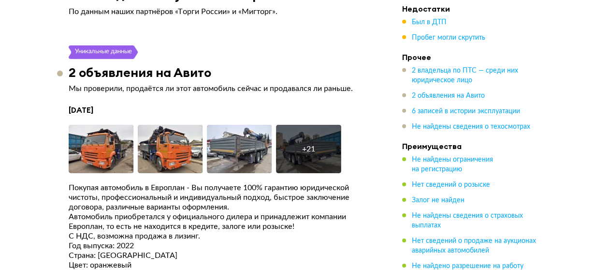
scroll to position [1690, 0]
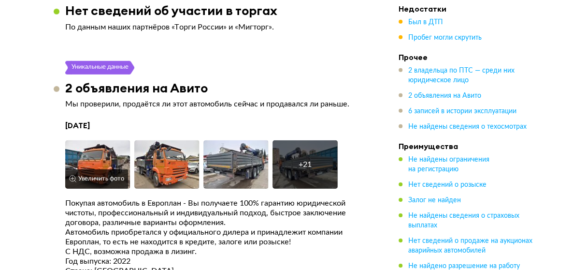
click at [106, 157] on img at bounding box center [97, 164] width 65 height 48
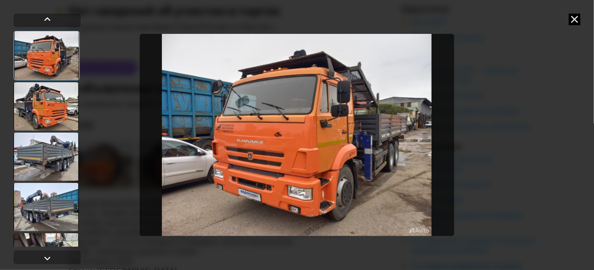
click at [47, 106] on div at bounding box center [46, 106] width 65 height 48
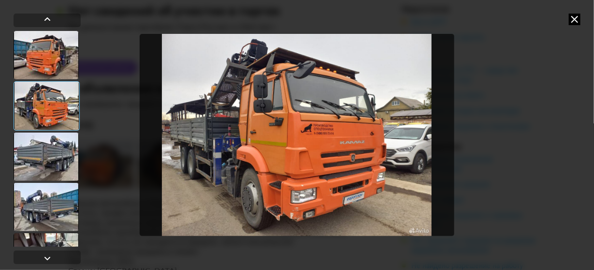
click at [69, 142] on div at bounding box center [46, 156] width 65 height 48
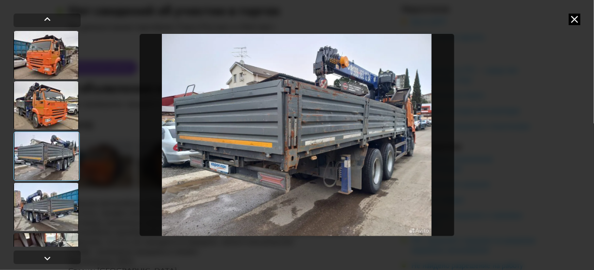
click at [44, 198] on div at bounding box center [46, 207] width 65 height 48
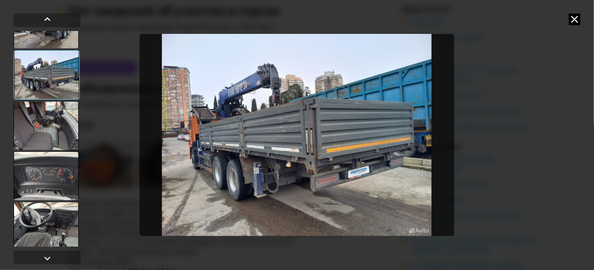
scroll to position [145, 0]
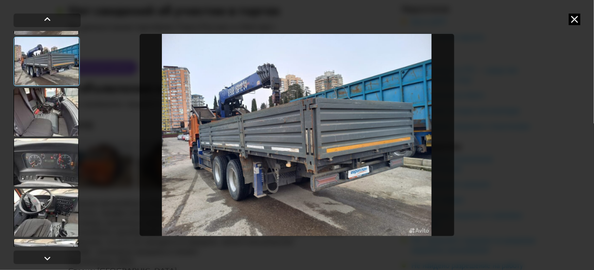
click at [44, 107] on div at bounding box center [46, 112] width 65 height 48
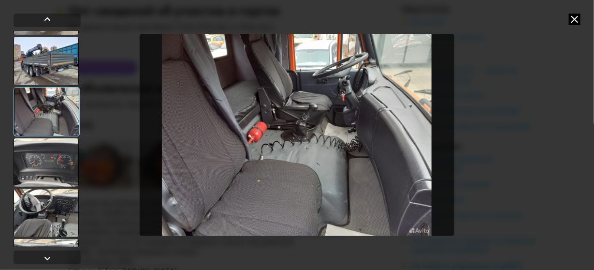
click at [53, 164] on div at bounding box center [46, 162] width 65 height 48
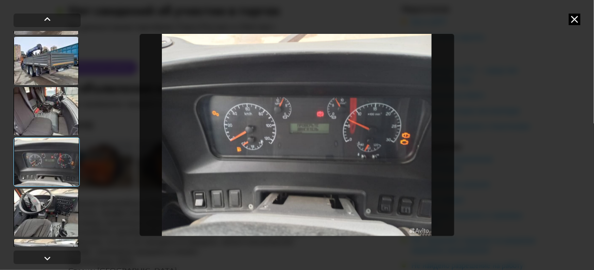
click at [33, 218] on div at bounding box center [46, 212] width 65 height 48
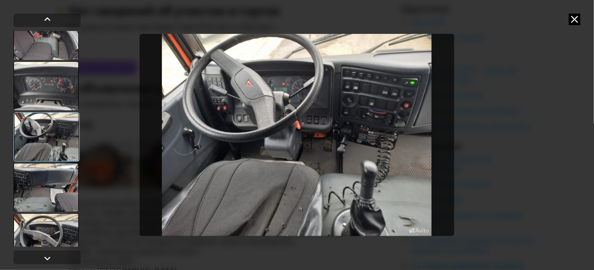
scroll to position [241, 0]
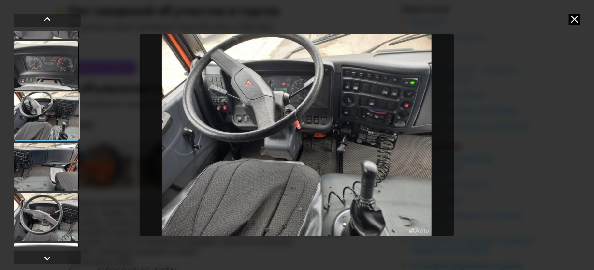
click at [43, 170] on div at bounding box center [46, 166] width 65 height 48
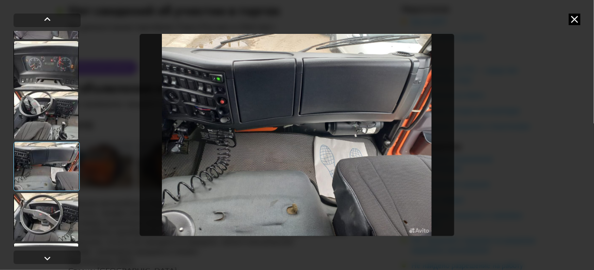
click at [56, 211] on div at bounding box center [46, 217] width 65 height 48
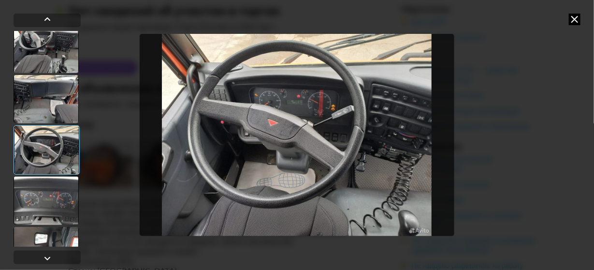
scroll to position [338, 0]
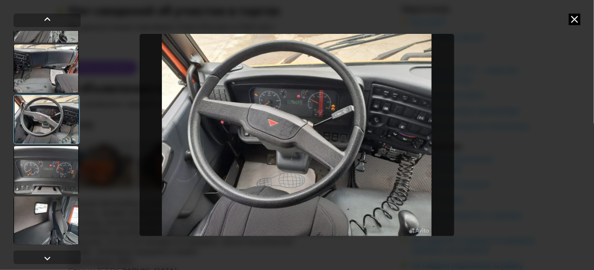
click at [37, 172] on div at bounding box center [46, 170] width 65 height 48
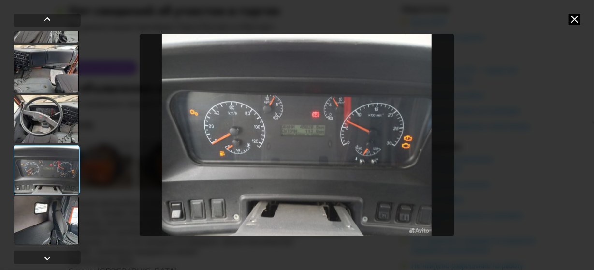
click at [51, 207] on div at bounding box center [46, 220] width 65 height 48
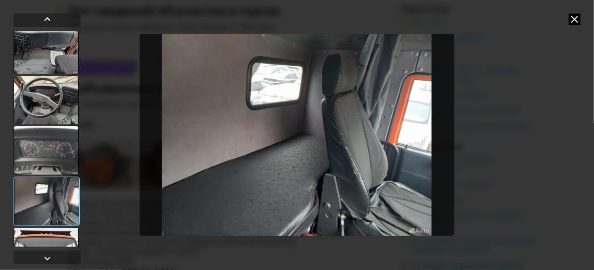
scroll to position [434, 0]
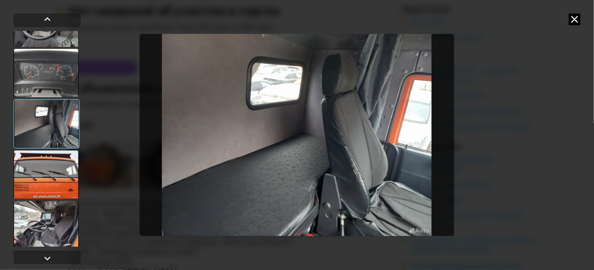
click at [51, 182] on div at bounding box center [46, 174] width 65 height 48
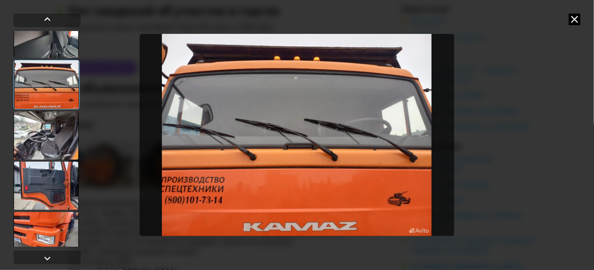
scroll to position [531, 0]
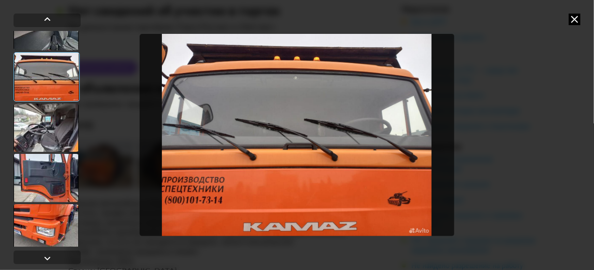
click at [42, 124] on div at bounding box center [46, 127] width 65 height 48
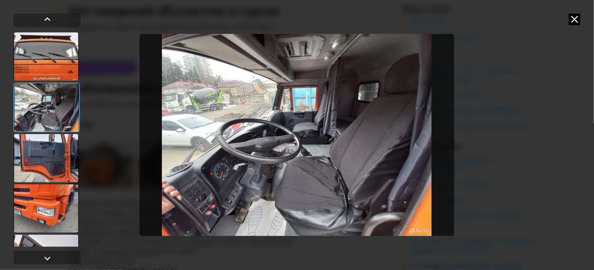
scroll to position [580, 0]
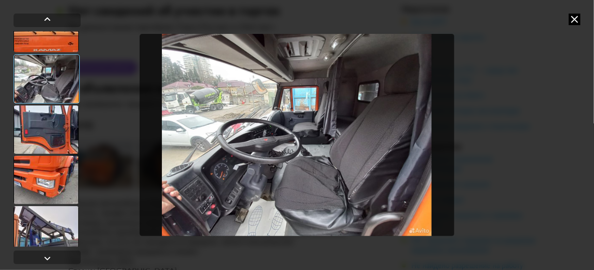
click at [36, 125] on div at bounding box center [46, 129] width 65 height 48
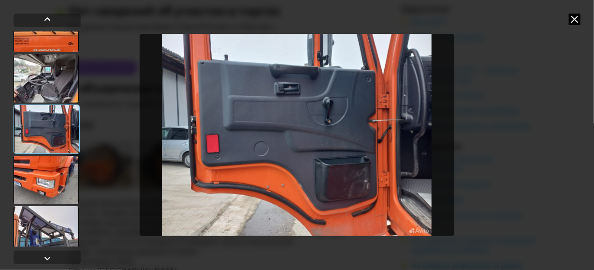
click at [45, 182] on div at bounding box center [46, 180] width 65 height 48
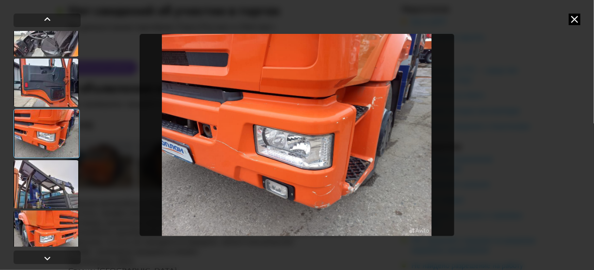
scroll to position [627, 0]
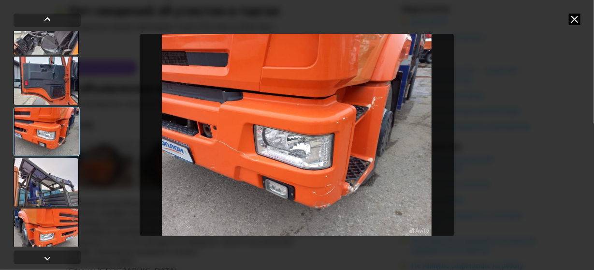
click at [47, 178] on div at bounding box center [46, 182] width 65 height 48
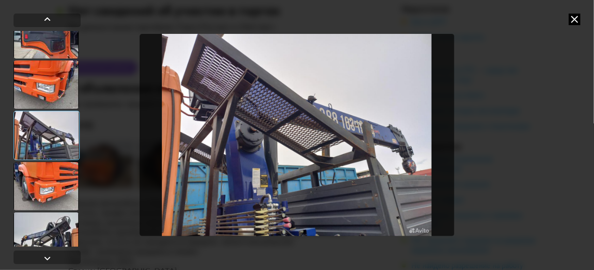
scroll to position [676, 0]
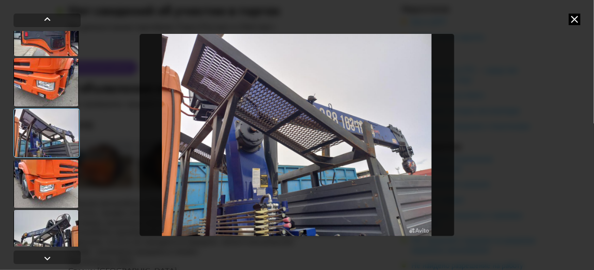
click at [46, 178] on div at bounding box center [46, 183] width 65 height 48
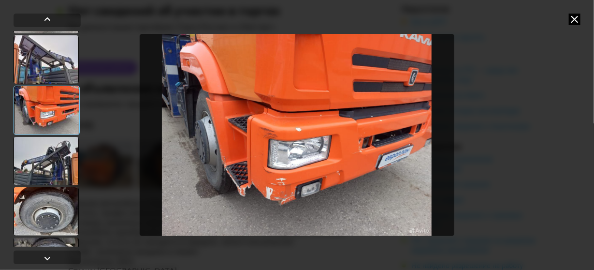
scroll to position [773, 0]
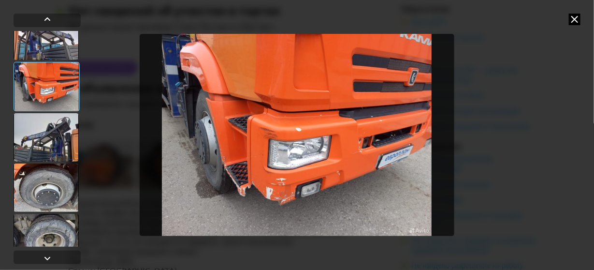
click at [45, 155] on div at bounding box center [46, 137] width 65 height 48
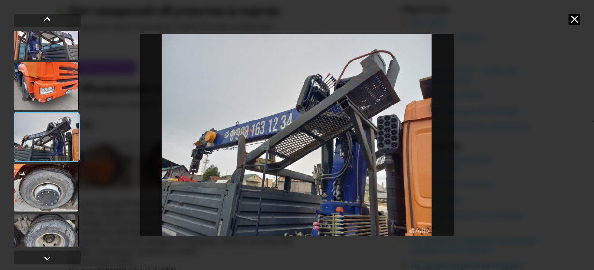
click at [49, 183] on div at bounding box center [46, 187] width 65 height 48
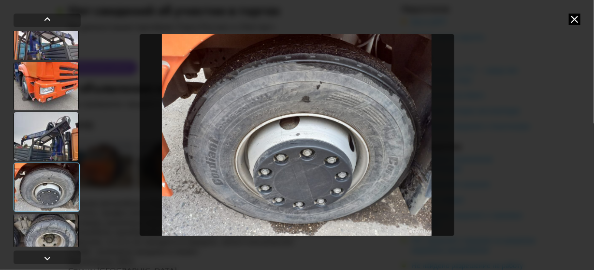
click at [44, 231] on div at bounding box center [46, 237] width 65 height 48
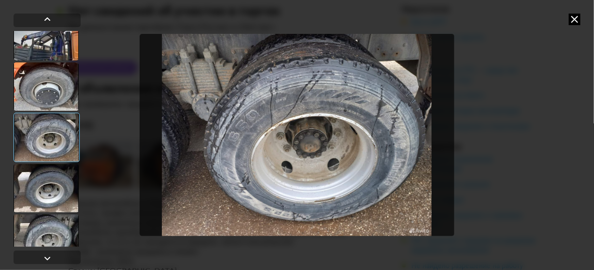
scroll to position [918, 0]
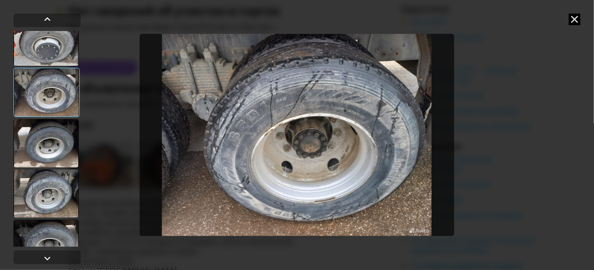
click at [47, 152] on div at bounding box center [46, 143] width 65 height 48
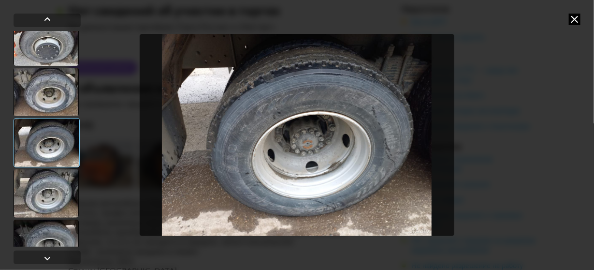
click at [39, 191] on div at bounding box center [46, 193] width 65 height 48
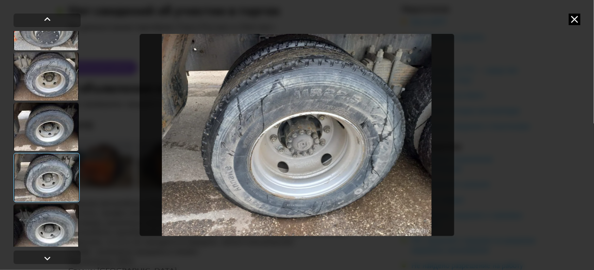
scroll to position [990, 0]
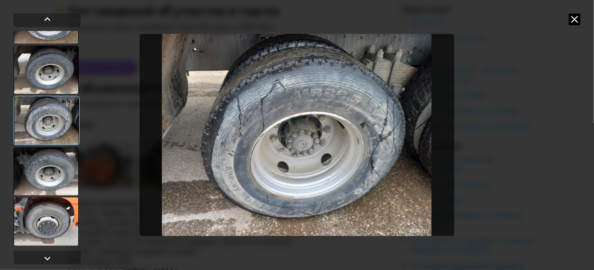
click at [45, 169] on div at bounding box center [46, 171] width 65 height 48
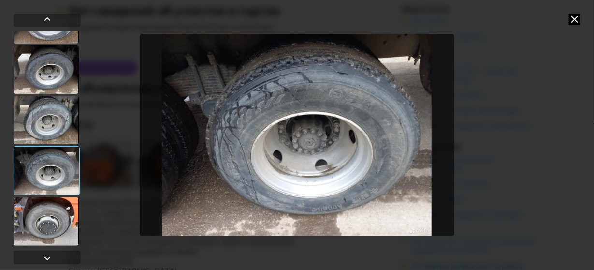
click at [50, 201] on div at bounding box center [46, 221] width 65 height 48
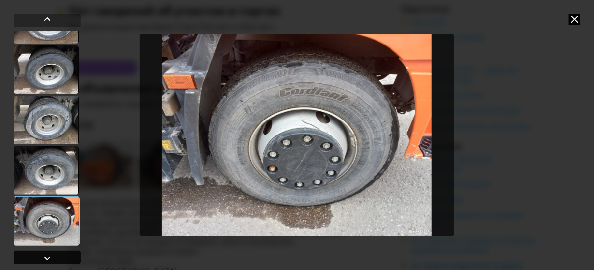
click at [49, 255] on div at bounding box center [48, 258] width 12 height 12
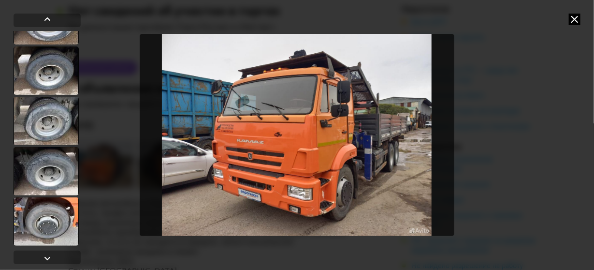
click at [574, 19] on icon at bounding box center [574, 20] width 12 height 12
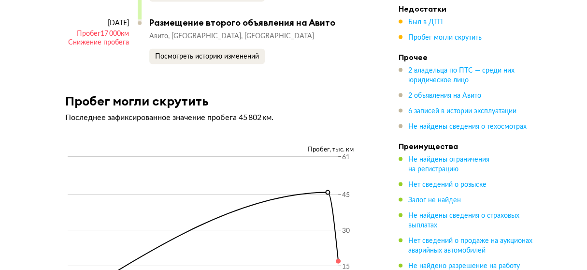
scroll to position [2953, 0]
